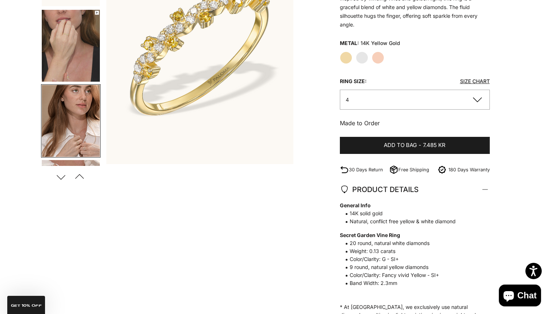
scroll to position [70, 0]
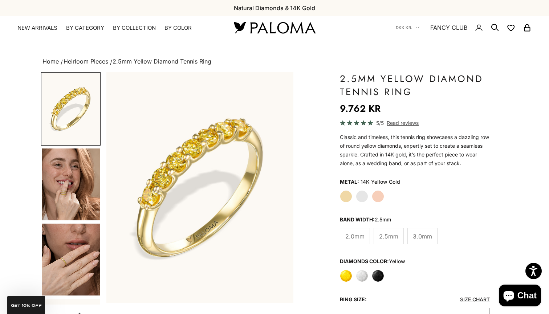
click at [266, 21] on img at bounding box center [274, 27] width 87 height 15
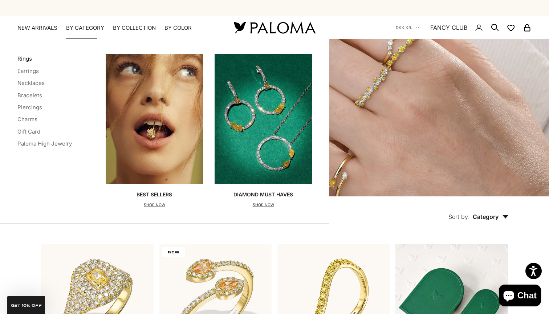
click at [27, 60] on link "Rings" at bounding box center [24, 58] width 15 height 7
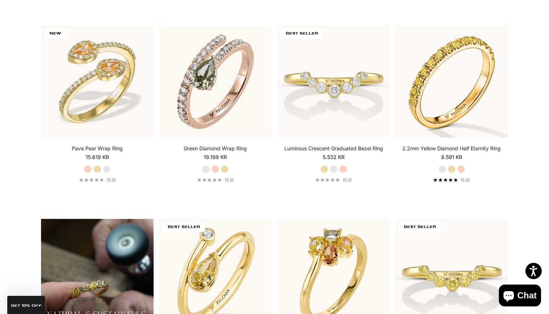
scroll to position [413, 0]
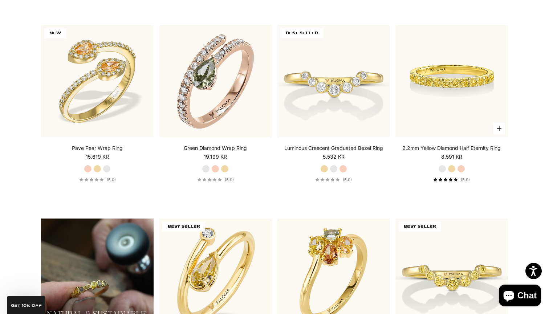
click at [469, 55] on img at bounding box center [452, 81] width 112 height 112
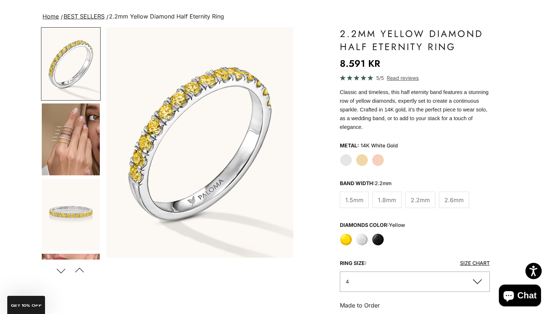
scroll to position [41, 0]
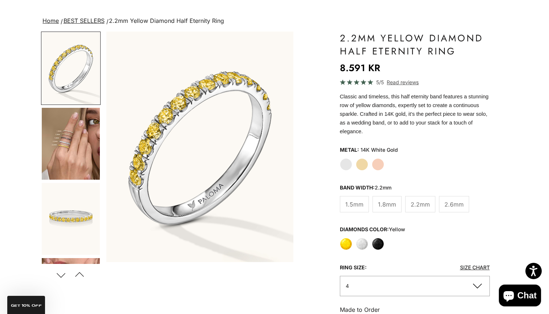
click at [346, 244] on label "Yellow" at bounding box center [346, 244] width 12 height 12
click at [363, 163] on label "Yellow Gold" at bounding box center [362, 164] width 12 height 12
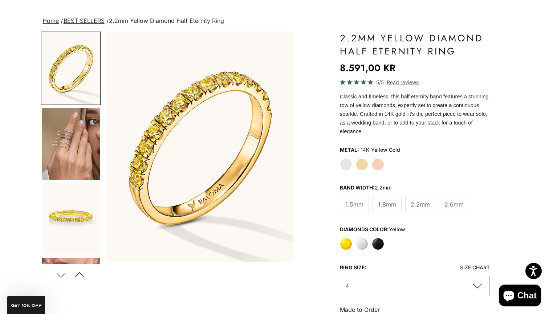
click at [73, 150] on img "Go to item 4" at bounding box center [71, 144] width 58 height 72
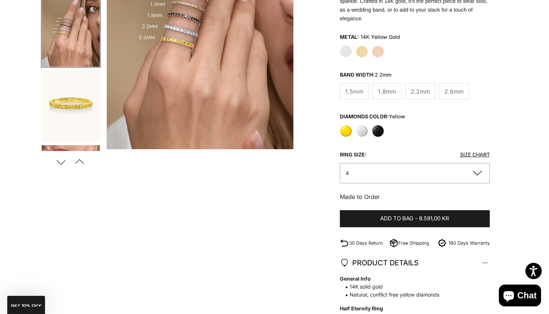
scroll to position [180, 0]
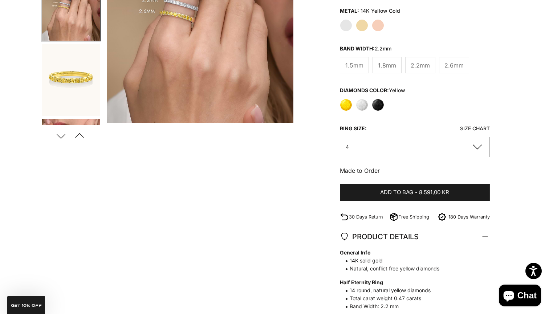
click at [475, 143] on button "4" at bounding box center [415, 147] width 150 height 20
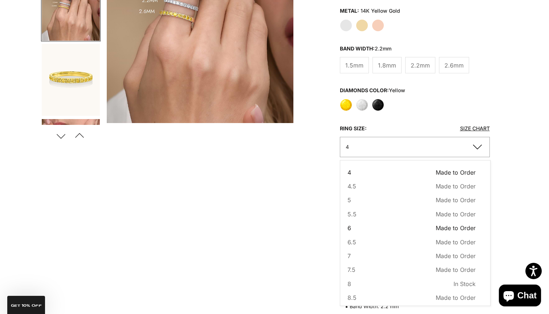
click at [439, 228] on span "Made to Order" at bounding box center [456, 227] width 40 height 9
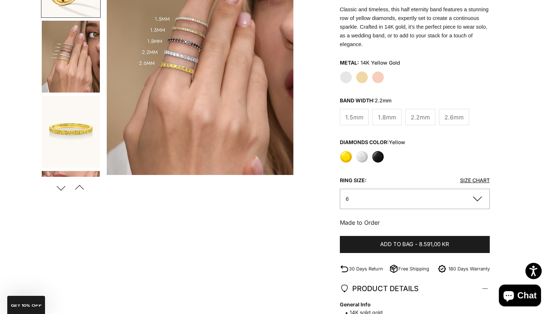
scroll to position [106, 0]
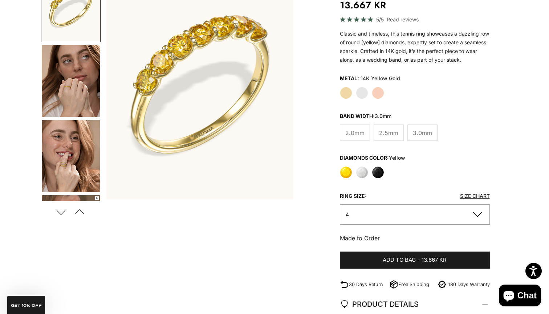
scroll to position [100, 0]
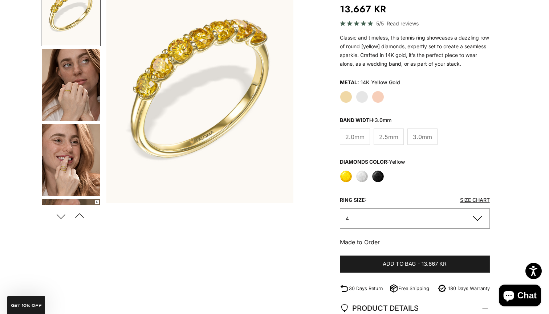
click at [390, 135] on span "2.5mm" at bounding box center [388, 136] width 19 height 9
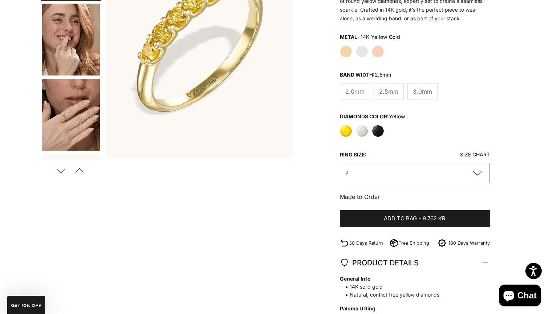
scroll to position [145, 0]
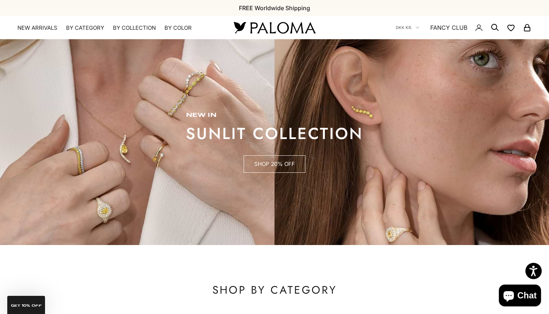
click at [282, 167] on link "SHOP 20% OFF" at bounding box center [275, 163] width 62 height 17
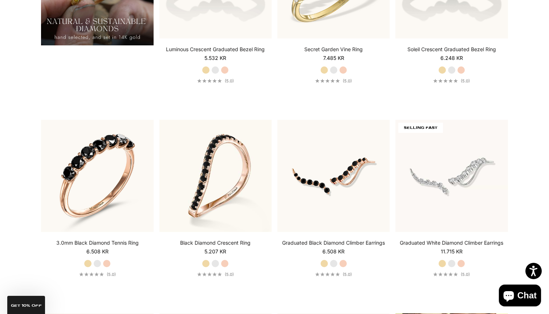
scroll to position [675, 0]
